Goal: Obtain resource: Obtain resource

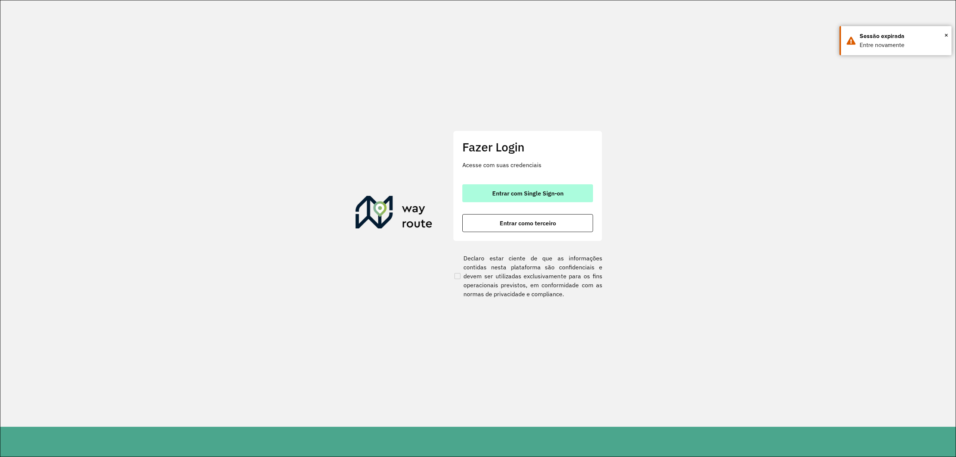
click at [551, 196] on button "Entrar com Single Sign-on" at bounding box center [527, 193] width 131 height 18
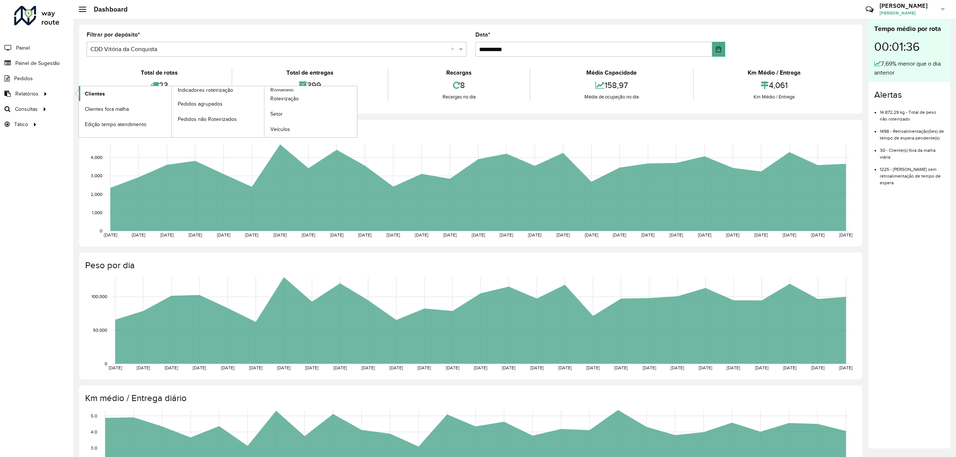
click at [124, 94] on link "Clientes" at bounding box center [125, 93] width 93 height 15
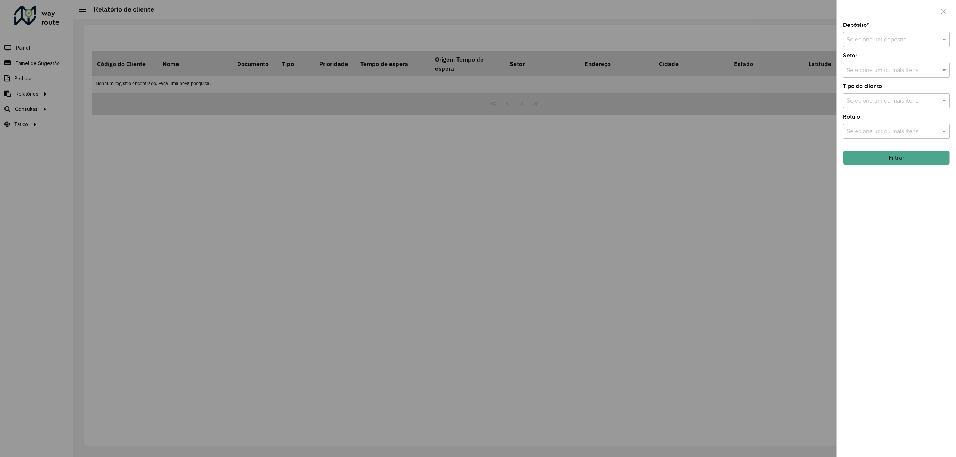
click at [716, 36] on input "text" at bounding box center [888, 39] width 84 height 9
click at [716, 73] on span "CDD Vitória da Conquista" at bounding box center [879, 74] width 67 height 6
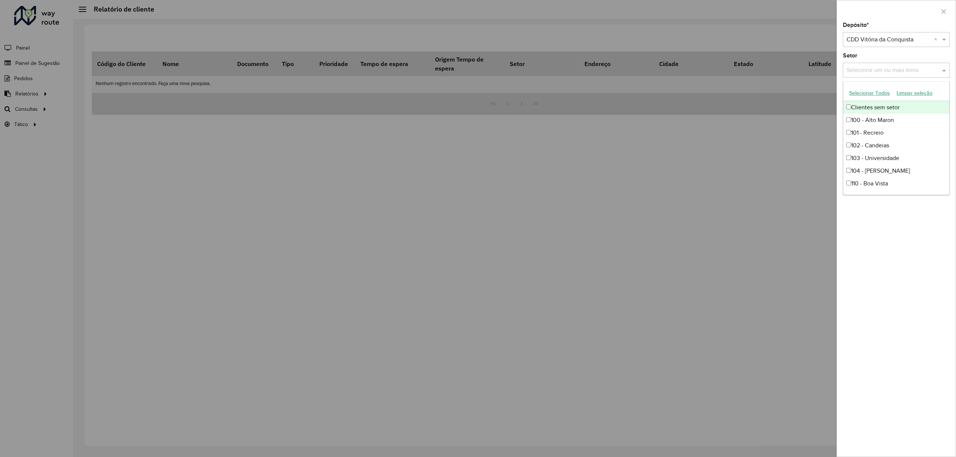
click at [716, 65] on div "Selecione um ou mais itens" at bounding box center [895, 70] width 107 height 15
click at [716, 91] on button "Selecionar Todos" at bounding box center [868, 93] width 47 height 12
drag, startPoint x: 901, startPoint y: 246, endPoint x: 870, endPoint y: 156, distance: 96.0
click at [716, 246] on div "Depósito * Selecione um depósito × CDD Vitória da Conquista × Setor Selecione u…" at bounding box center [895, 239] width 119 height 434
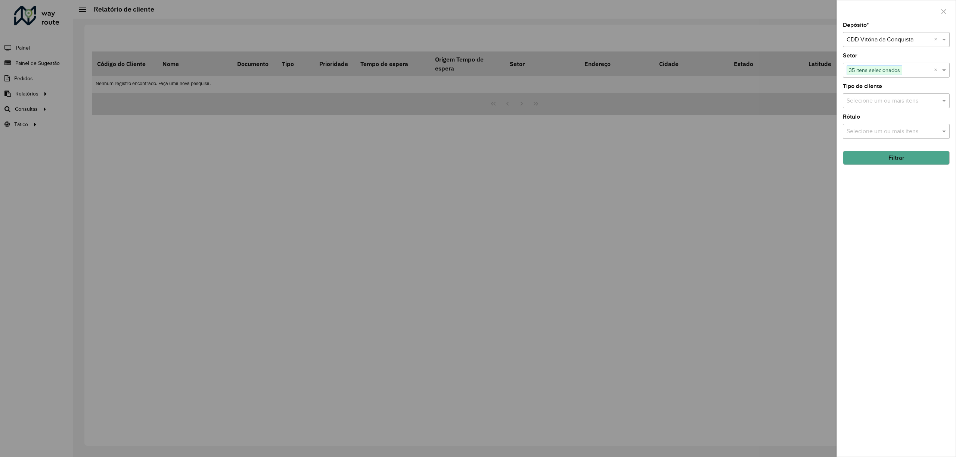
click at [716, 90] on label "Tipo de cliente" at bounding box center [861, 86] width 39 height 9
click at [716, 93] on div "Selecione um ou mais itens" at bounding box center [895, 100] width 107 height 15
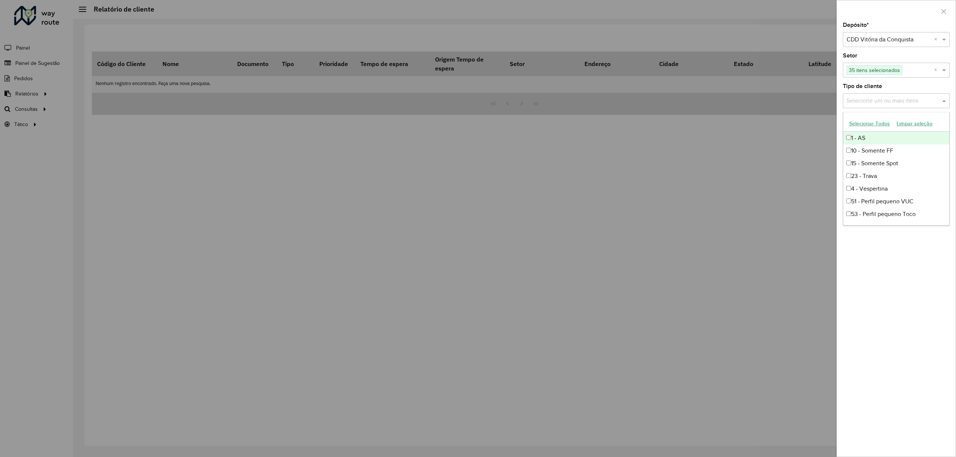
click at [716, 124] on button "Selecionar Todos" at bounding box center [868, 124] width 47 height 12
click at [716, 261] on div "Depósito * Selecione um depósito × CDD Vitória da Conquista × Setor Selecione u…" at bounding box center [895, 239] width 119 height 434
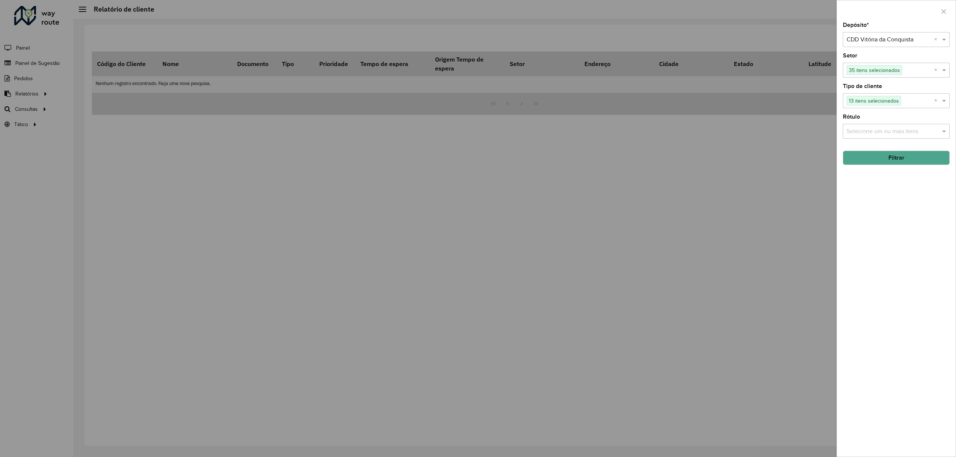
click at [716, 131] on input "text" at bounding box center [892, 131] width 96 height 9
drag, startPoint x: 870, startPoint y: 154, endPoint x: 876, endPoint y: 183, distance: 29.5
click at [716, 154] on button "Selecionar Todos" at bounding box center [868, 154] width 47 height 12
drag, startPoint x: 920, startPoint y: 396, endPoint x: 903, endPoint y: 357, distance: 42.5
click at [716, 343] on div "Depósito * Selecione um depósito × CDD Vitória da Conquista × Setor Selecione u…" at bounding box center [895, 239] width 119 height 434
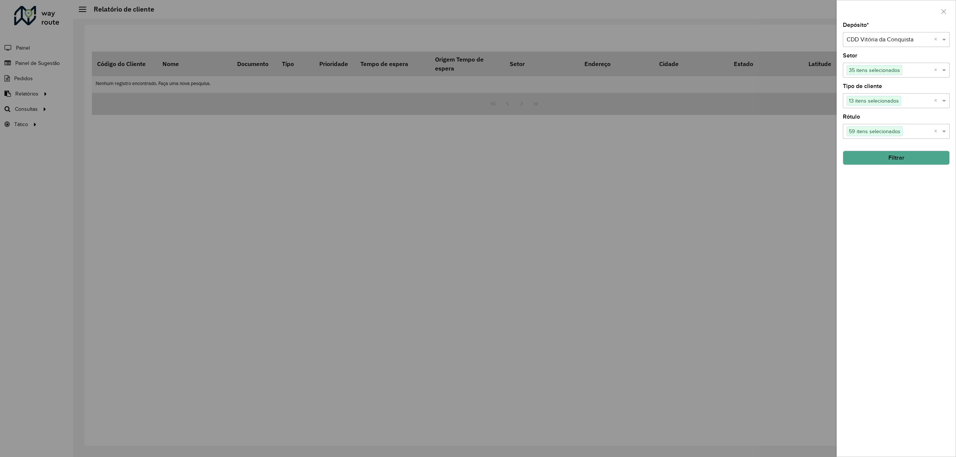
click at [716, 163] on button "Filtrar" at bounding box center [895, 158] width 107 height 14
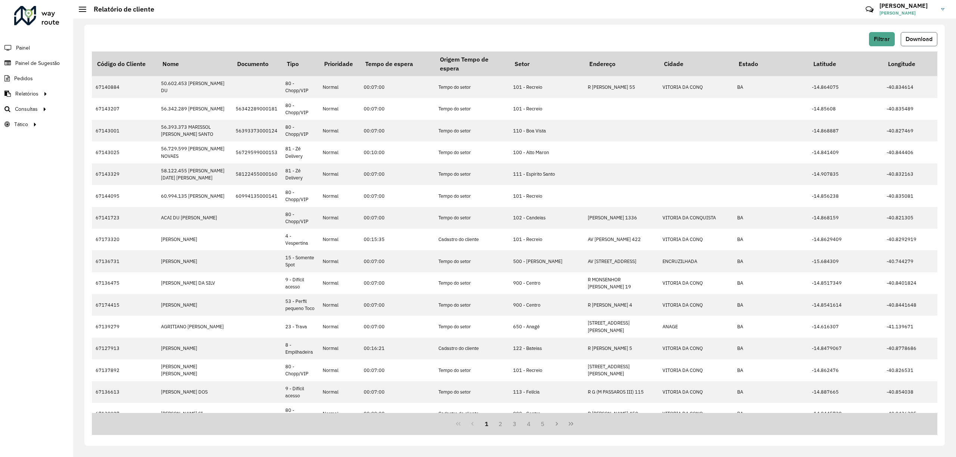
click at [716, 39] on span "Download" at bounding box center [918, 39] width 27 height 6
